Goal: Submit feedback/report problem: Leave review/rating

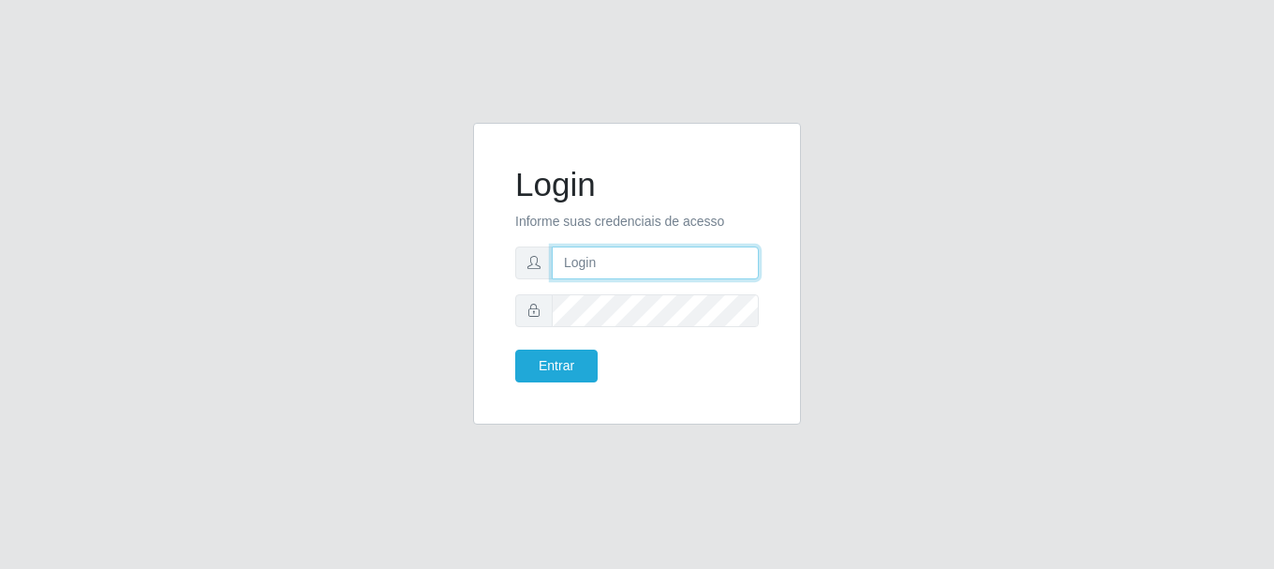
click at [614, 265] on input "text" at bounding box center [655, 262] width 207 height 33
type input "g"
click at [706, 272] on input "text" at bounding box center [655, 262] width 207 height 33
type input "[EMAIL_ADDRESS][DOMAIN_NAME]"
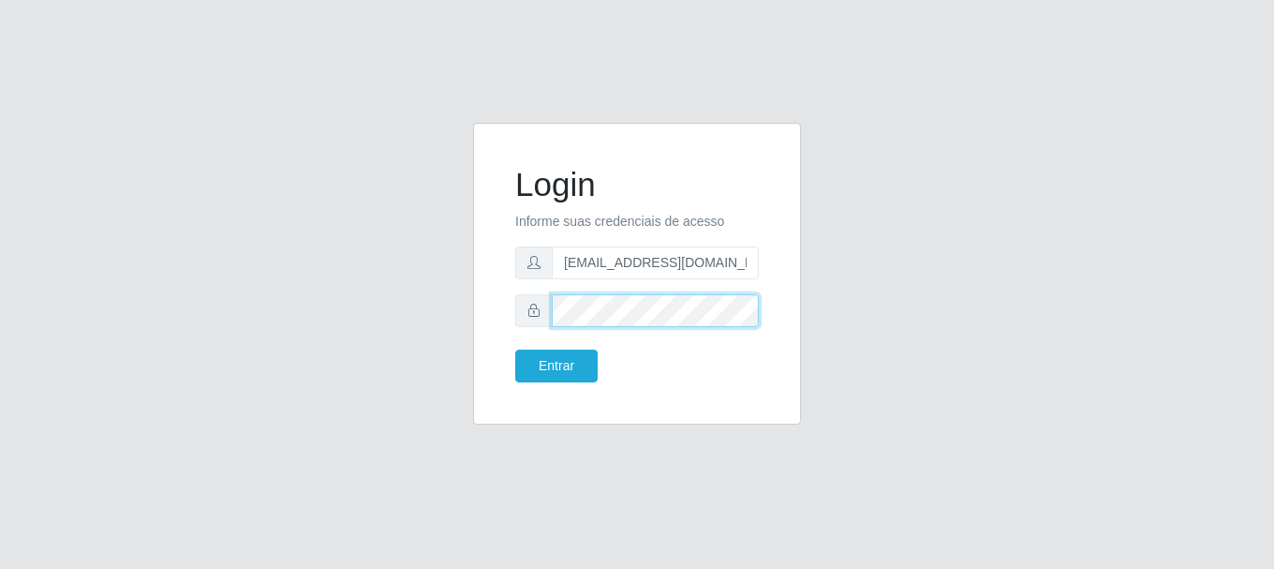
click at [515, 349] on button "Entrar" at bounding box center [556, 365] width 82 height 33
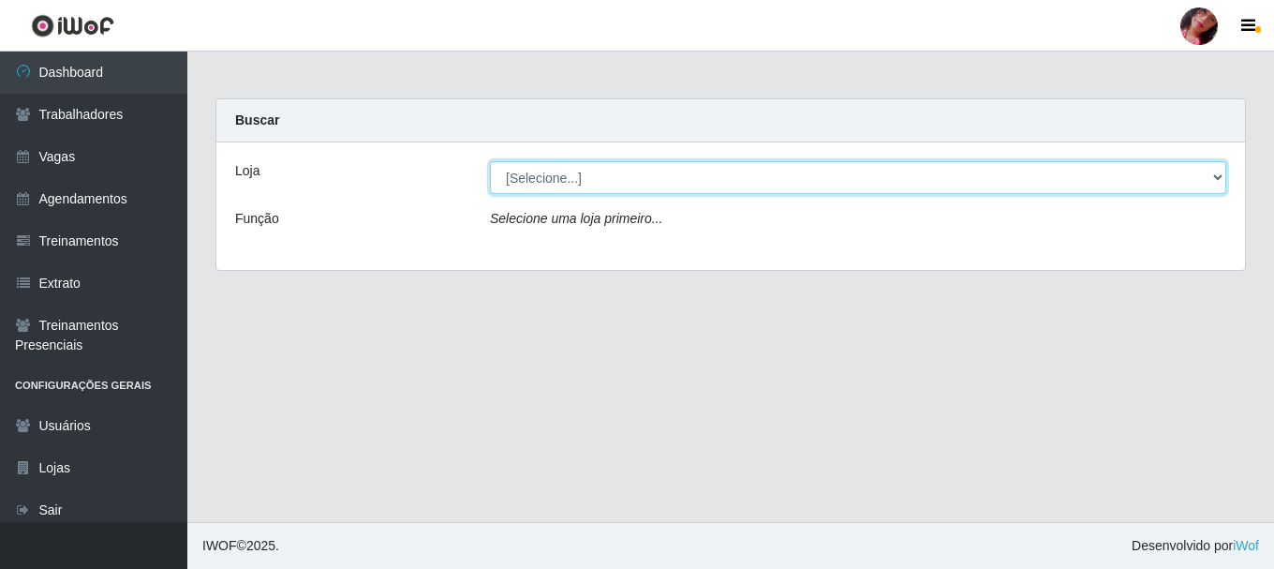
click at [555, 170] on select "[Selecione...] Supermercado [GEOGRAPHIC_DATA]" at bounding box center [858, 177] width 736 height 33
select select "165"
click at [490, 161] on select "[Selecione...] Supermercado [GEOGRAPHIC_DATA]" at bounding box center [858, 177] width 736 height 33
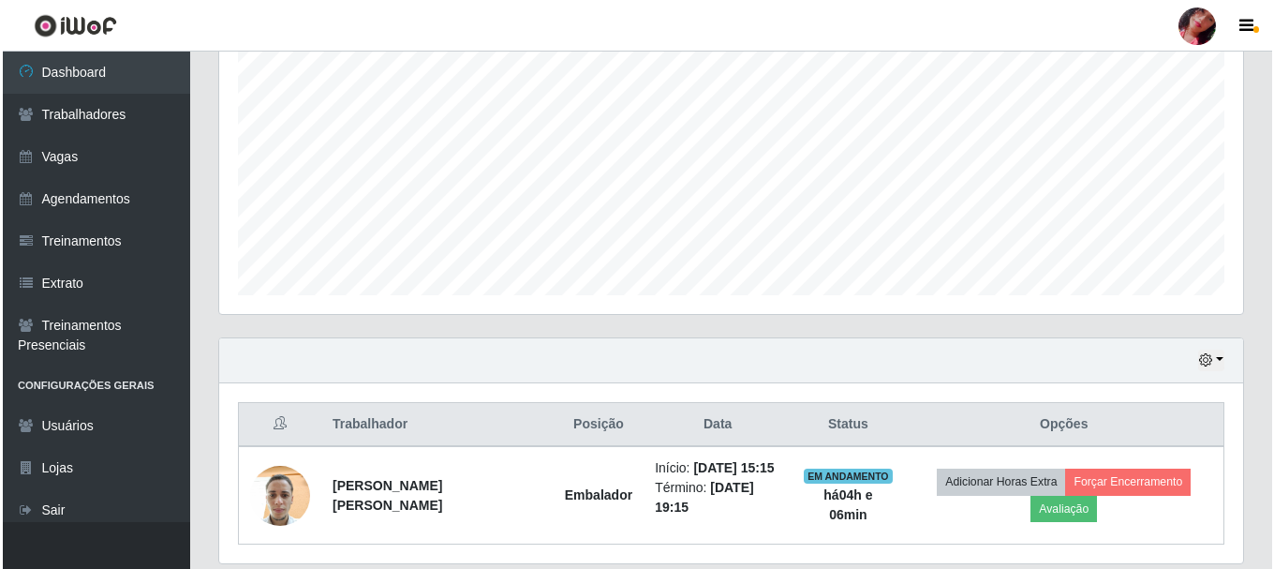
scroll to position [425, 0]
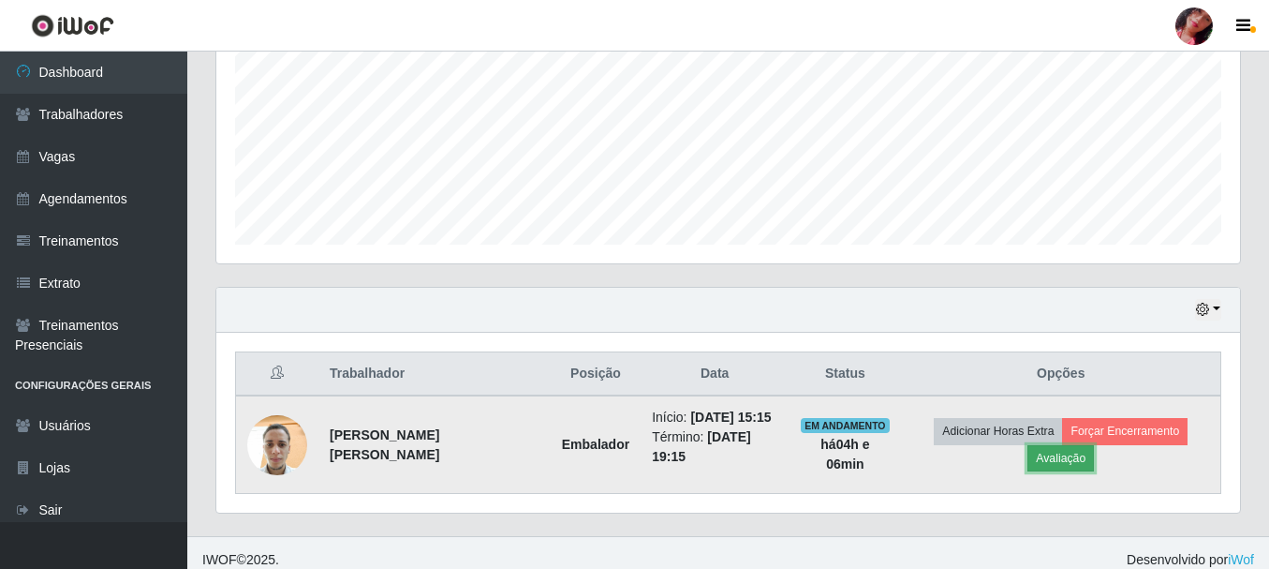
click at [1094, 445] on button "Avaliação" at bounding box center [1061, 458] width 67 height 26
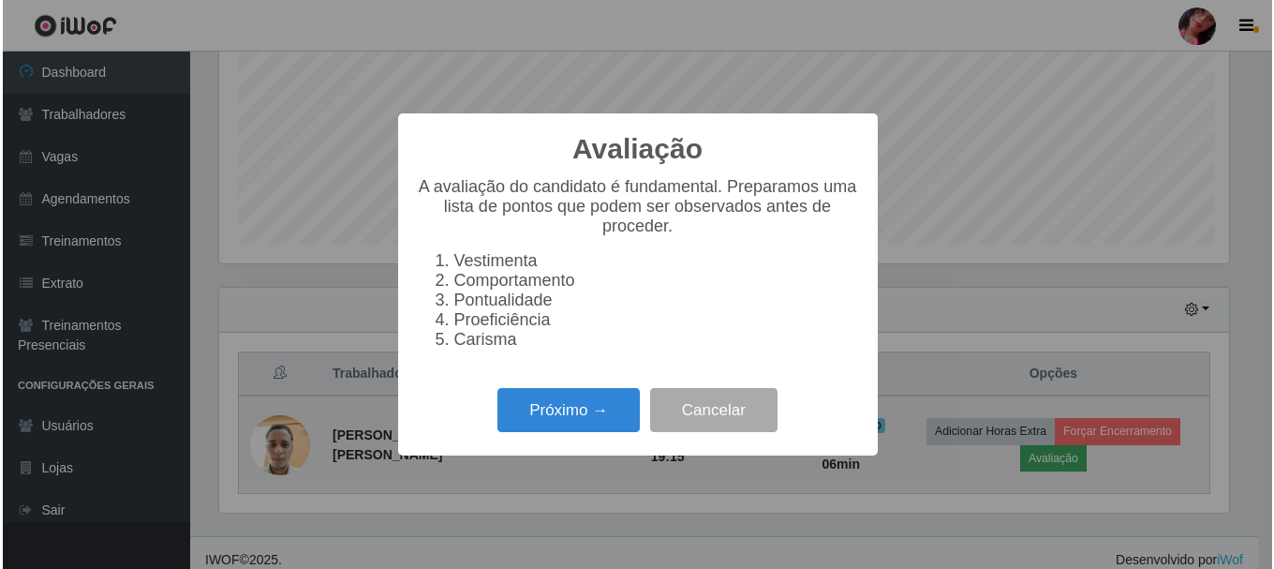
scroll to position [389, 1015]
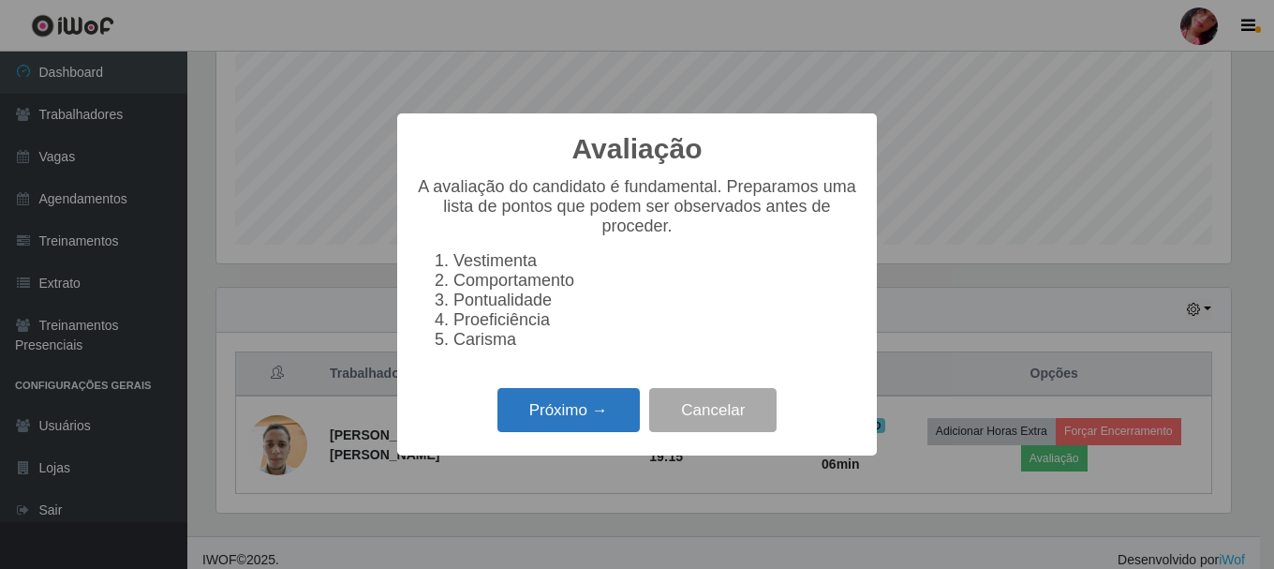
click at [579, 425] on button "Próximo →" at bounding box center [568, 410] width 142 height 44
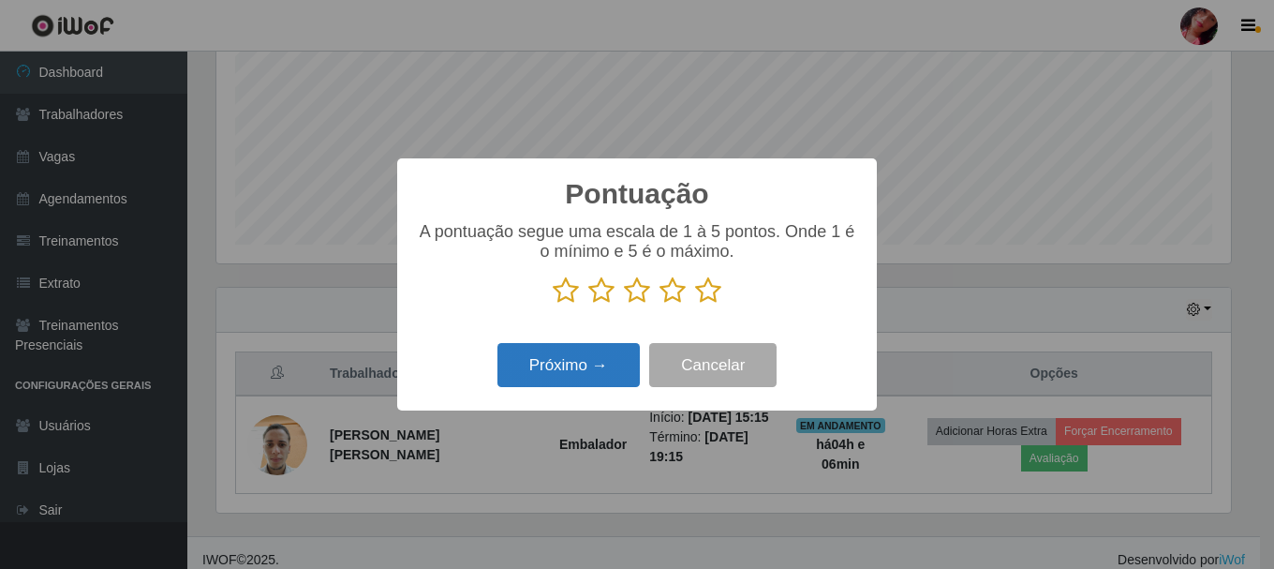
scroll to position [936408, 935783]
click at [704, 299] on icon at bounding box center [708, 290] width 26 height 28
click at [695, 304] on input "radio" at bounding box center [695, 304] width 0 height 0
click at [586, 348] on button "Próximo →" at bounding box center [568, 365] width 142 height 44
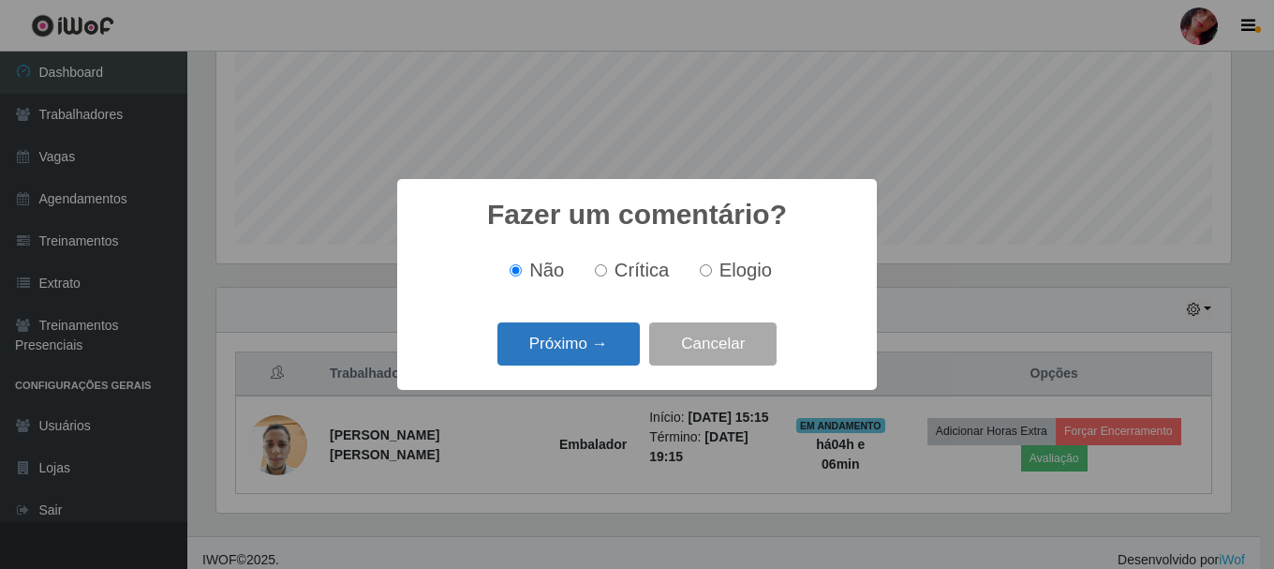
click at [588, 355] on button "Próximo →" at bounding box center [568, 344] width 142 height 44
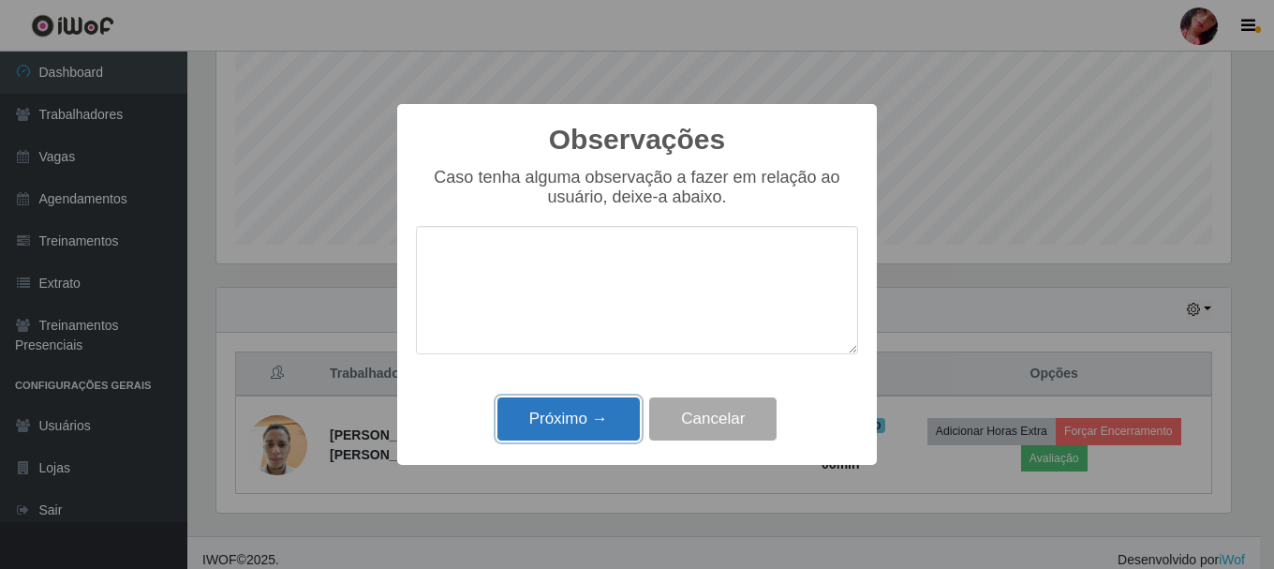
click at [591, 427] on button "Próximo →" at bounding box center [568, 419] width 142 height 44
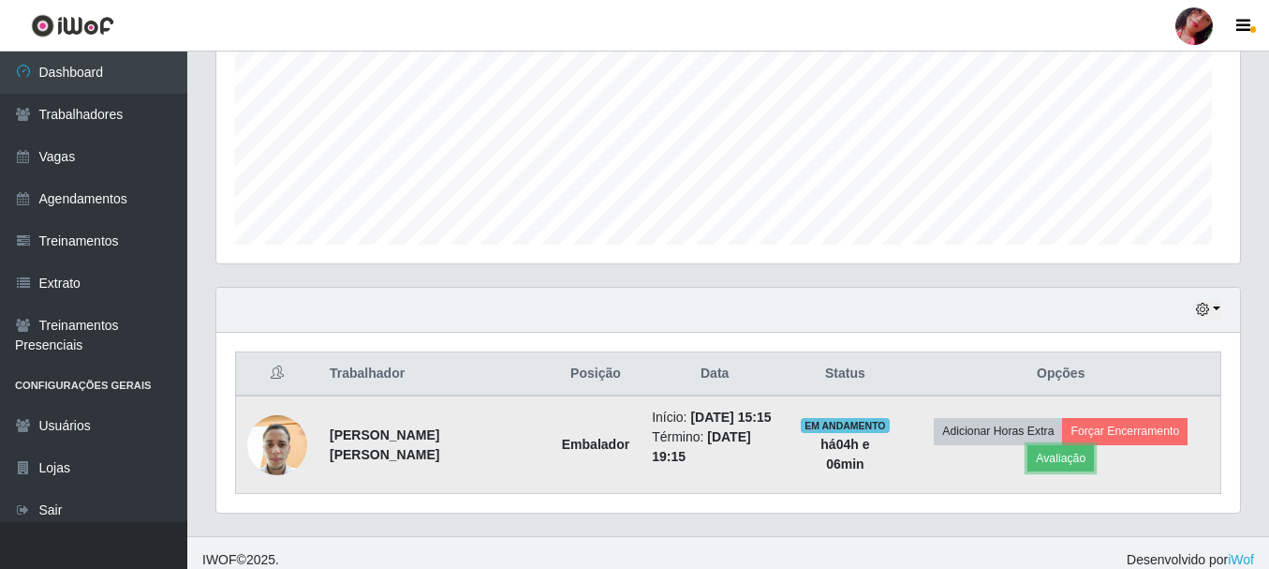
scroll to position [389, 1024]
click at [1110, 437] on button "Forçar Encerramento" at bounding box center [1125, 431] width 126 height 26
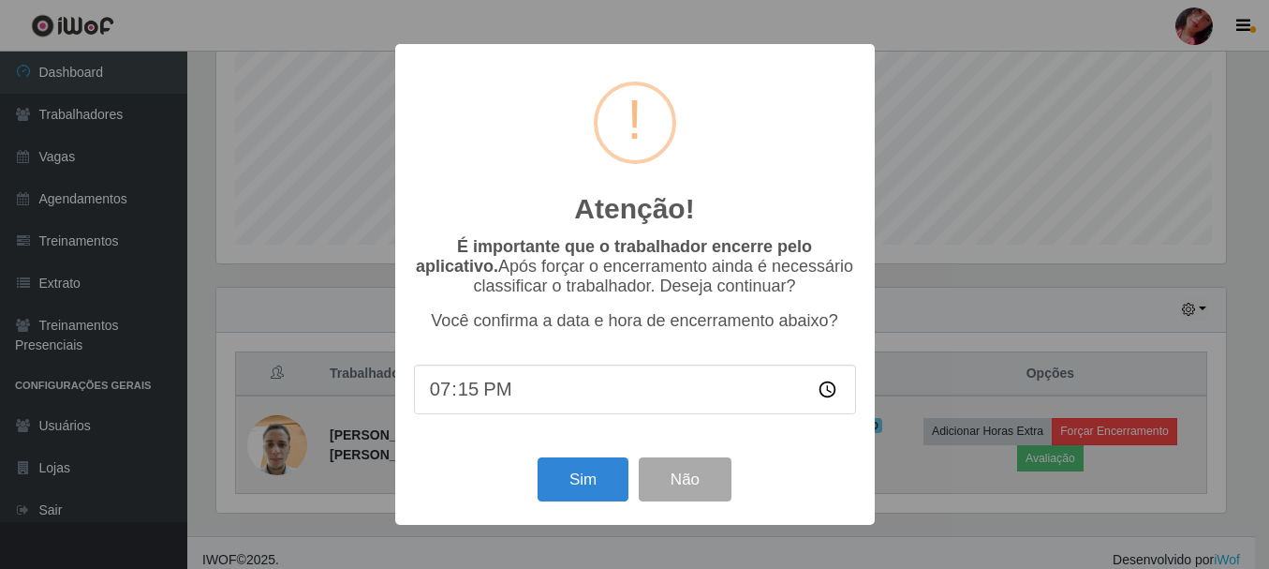
scroll to position [389, 1015]
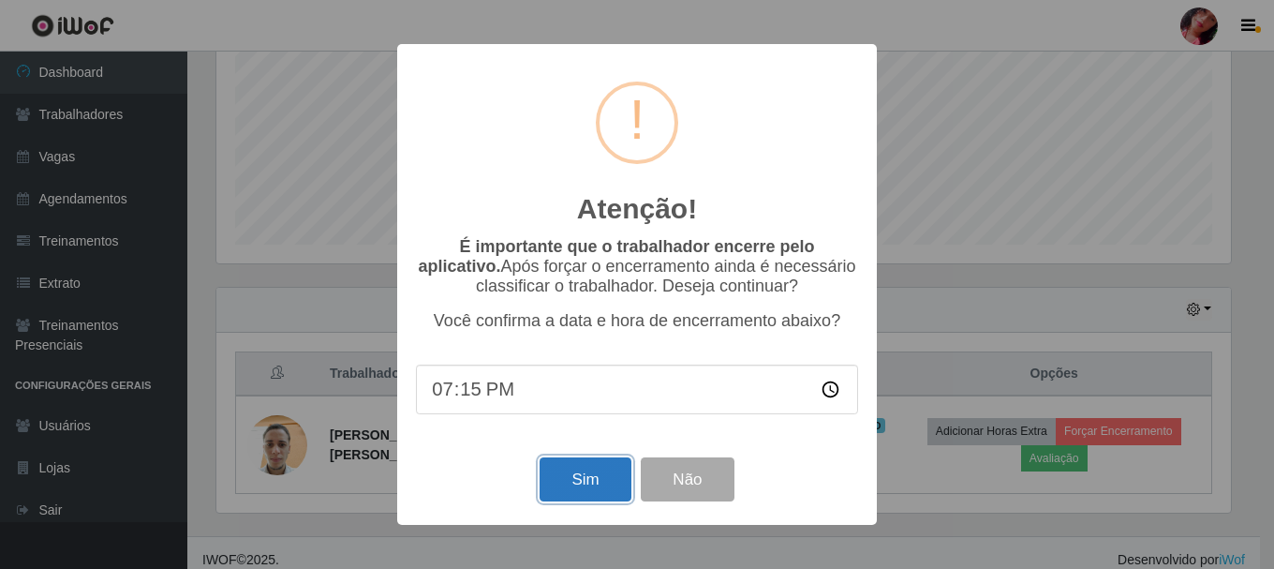
click at [550, 484] on button "Sim" at bounding box center [585, 479] width 91 height 44
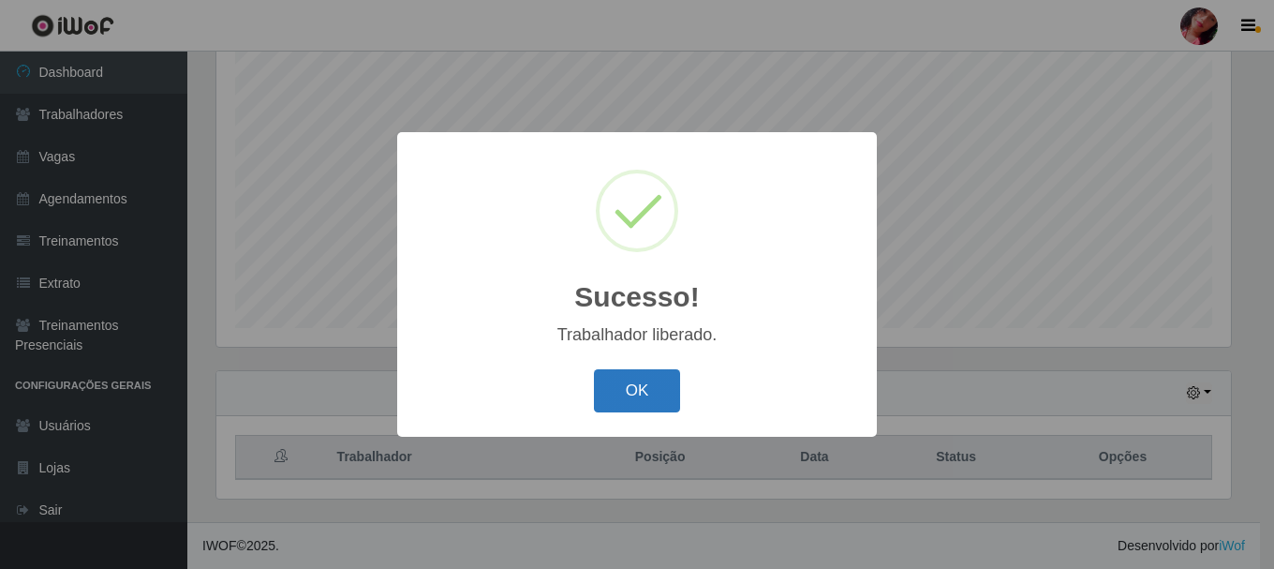
click at [646, 393] on button "OK" at bounding box center [637, 391] width 87 height 44
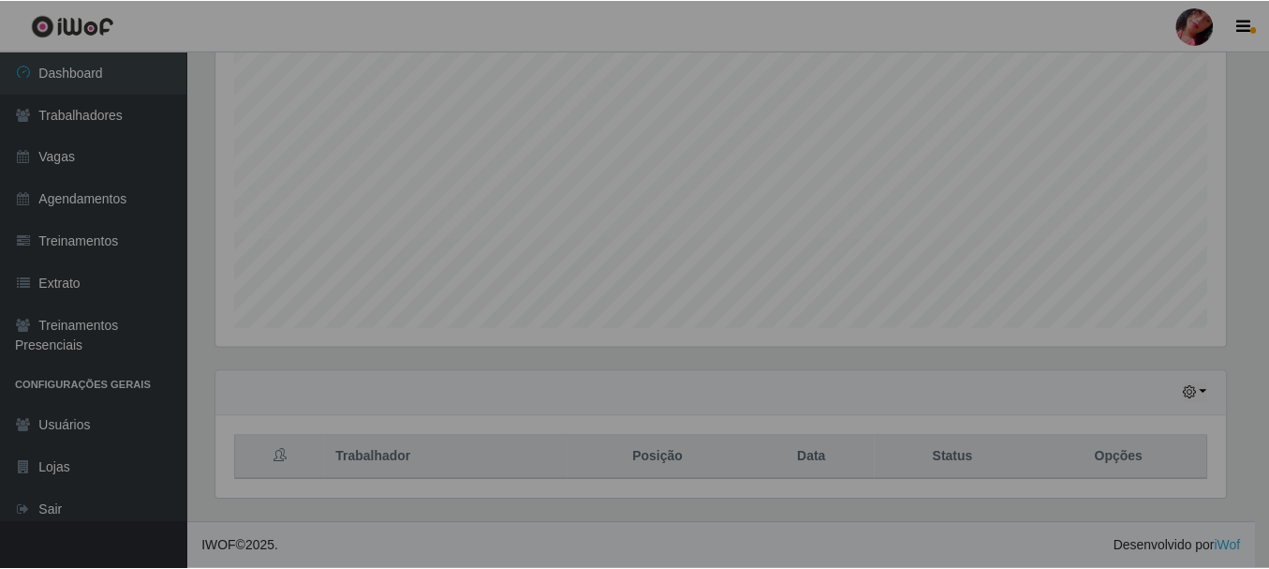
scroll to position [389, 1024]
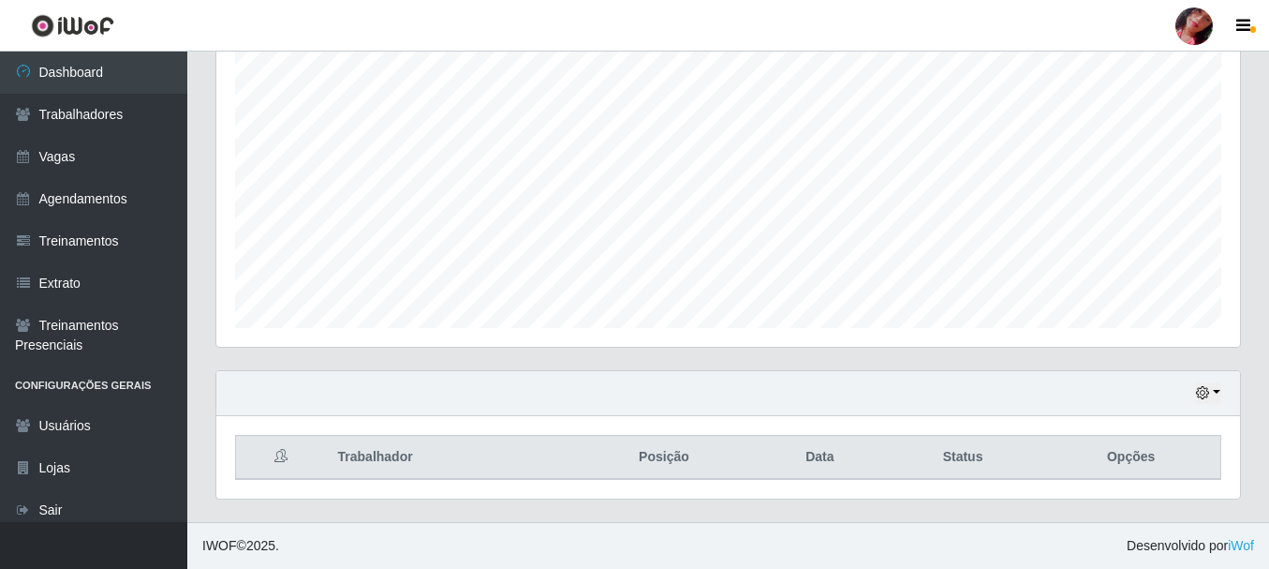
click at [1184, 21] on div at bounding box center [1194, 25] width 37 height 37
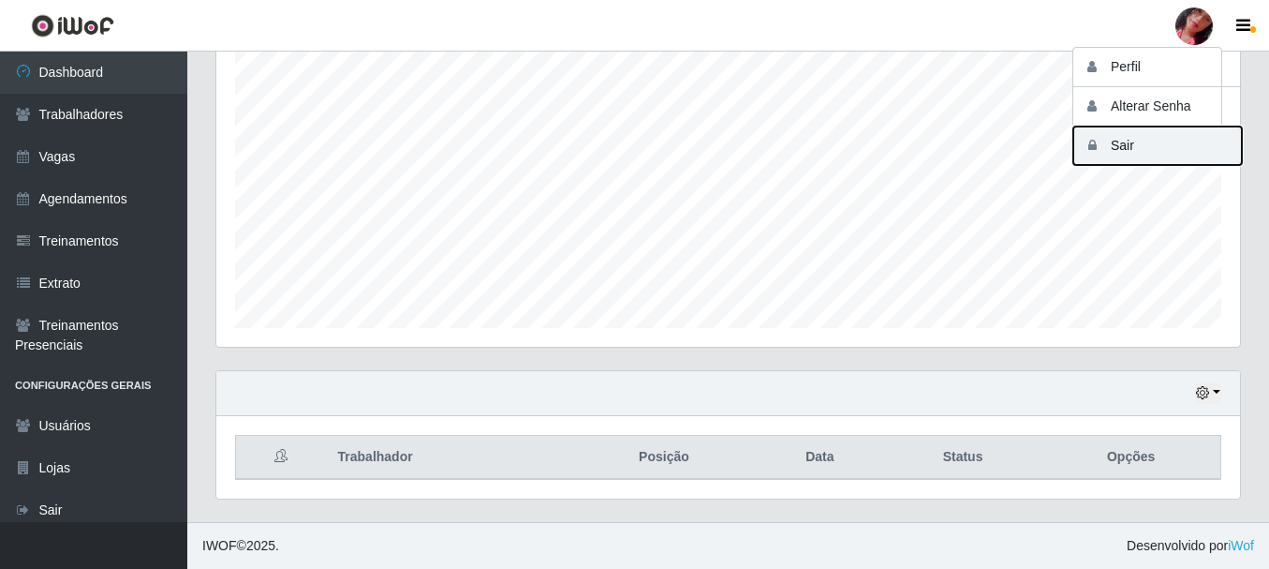
click at [1105, 150] on button "Sair" at bounding box center [1158, 145] width 169 height 38
